Goal: Subscribe to service/newsletter

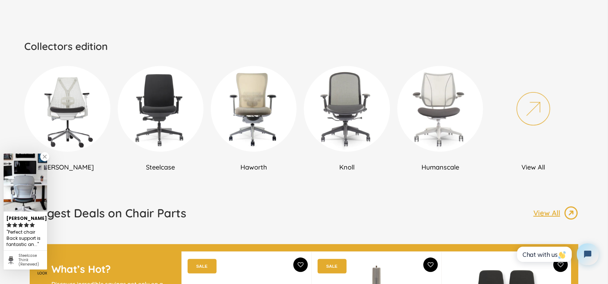
scroll to position [429, 0]
click at [77, 102] on img at bounding box center [67, 109] width 86 height 86
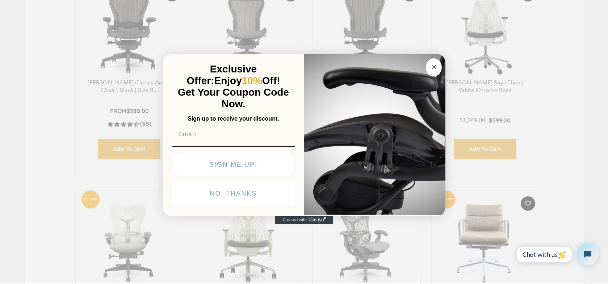
click at [193, 138] on input "Email" at bounding box center [233, 134] width 122 height 14
type input "v.frederick96@gmail.com"
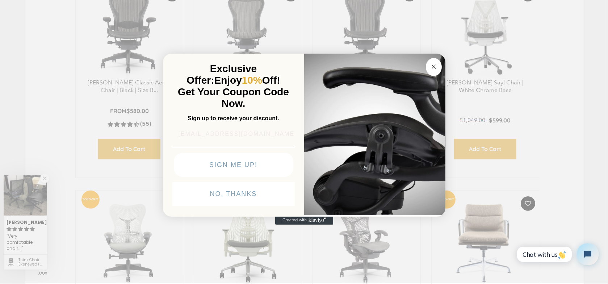
click at [210, 168] on button "SIGN ME UP!" at bounding box center [233, 165] width 119 height 24
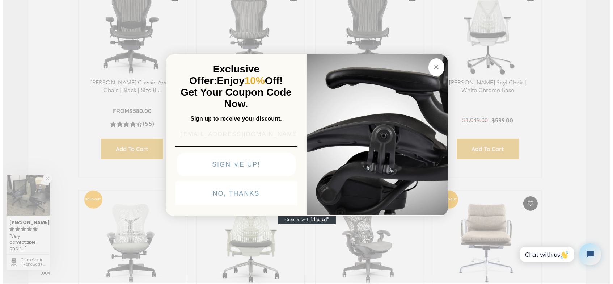
scroll to position [487, 0]
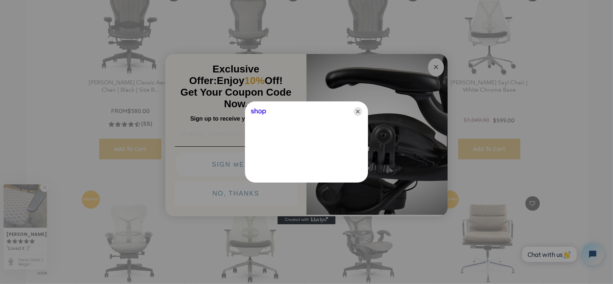
click at [358, 109] on icon "Close" at bounding box center [358, 111] width 9 height 9
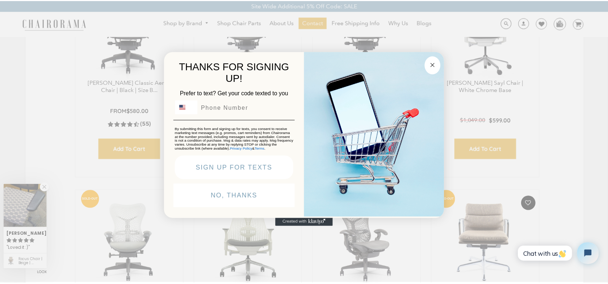
scroll to position [485, 0]
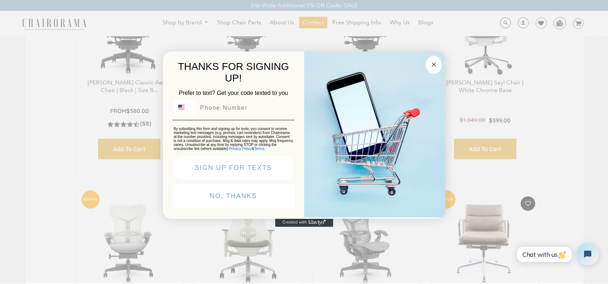
click at [432, 67] on button "Close dialog" at bounding box center [434, 65] width 16 height 18
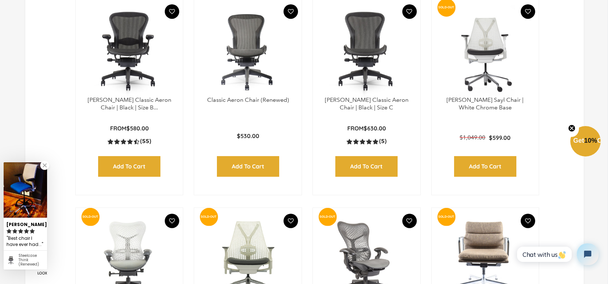
scroll to position [467, 0]
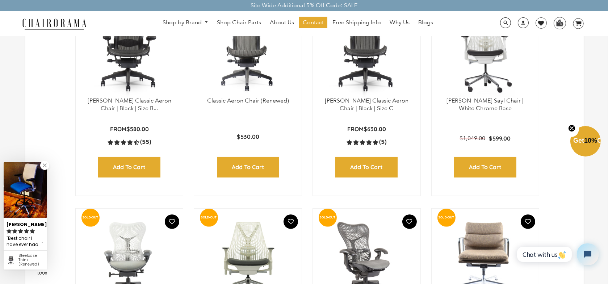
click at [48, 165] on link at bounding box center [44, 165] width 9 height 9
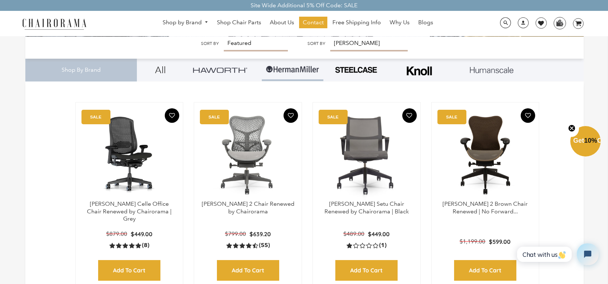
scroll to position [152, 0]
